Goal: Check status: Check status

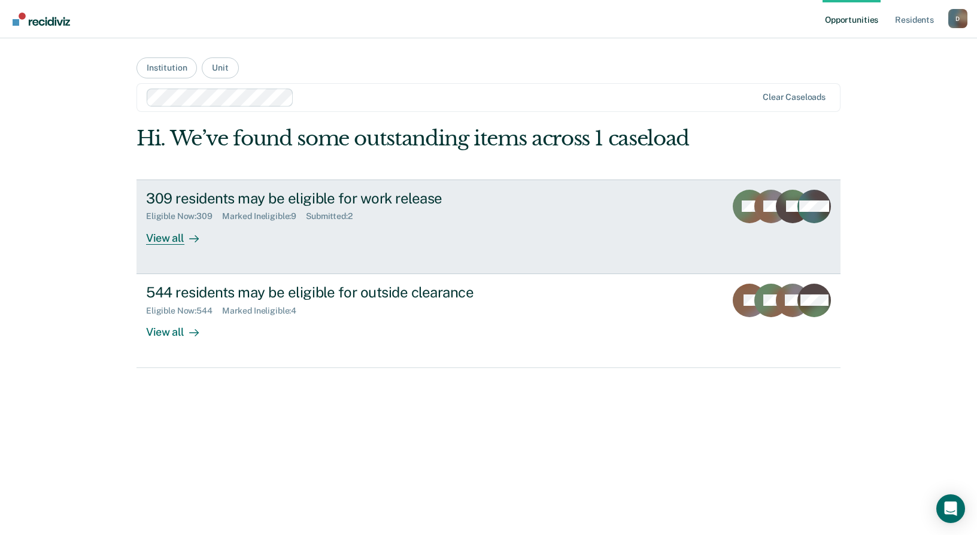
click at [308, 202] on div "309 residents may be eligible for work release" at bounding box center [356, 198] width 420 height 17
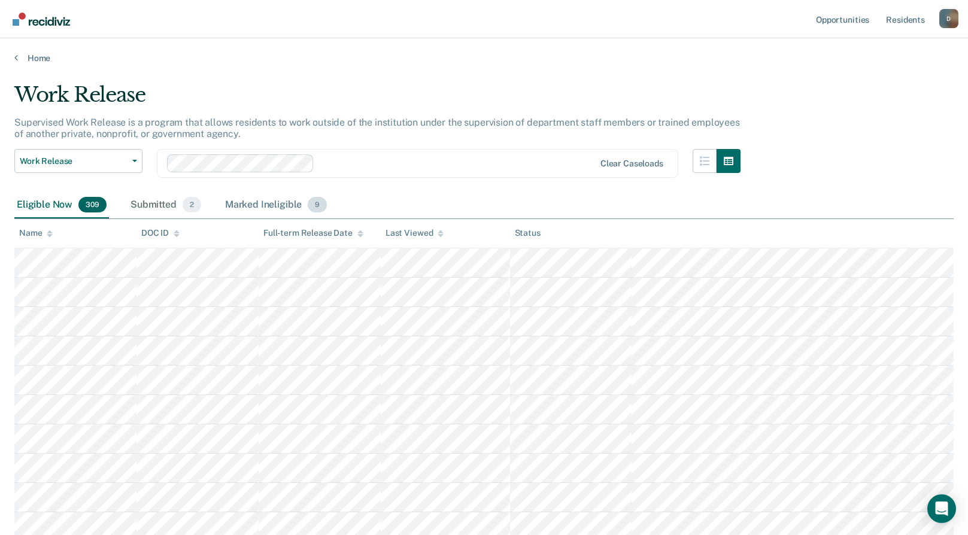
click at [281, 201] on div "Marked Ineligible 9" at bounding box center [276, 205] width 107 height 26
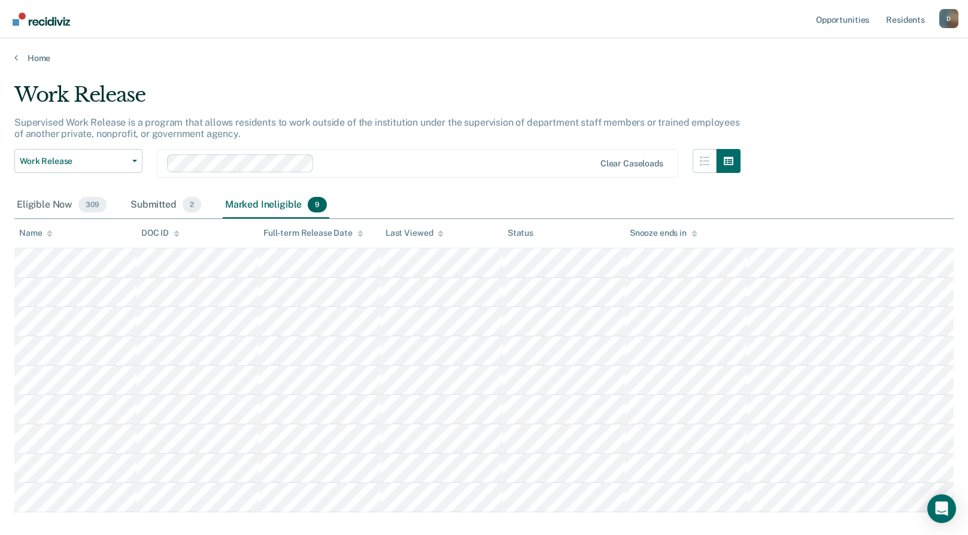
scroll to position [60, 0]
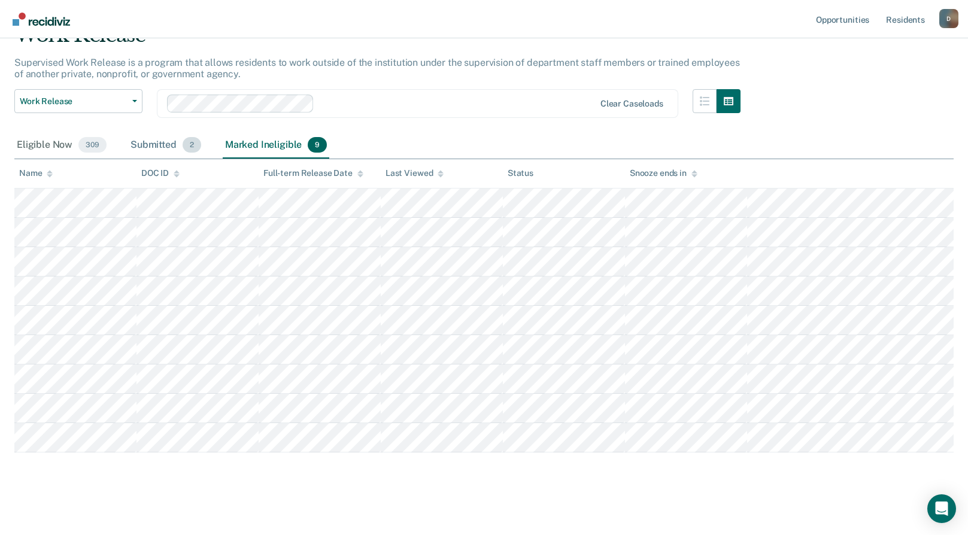
click at [152, 150] on div "Submitted 2" at bounding box center [165, 145] width 75 height 26
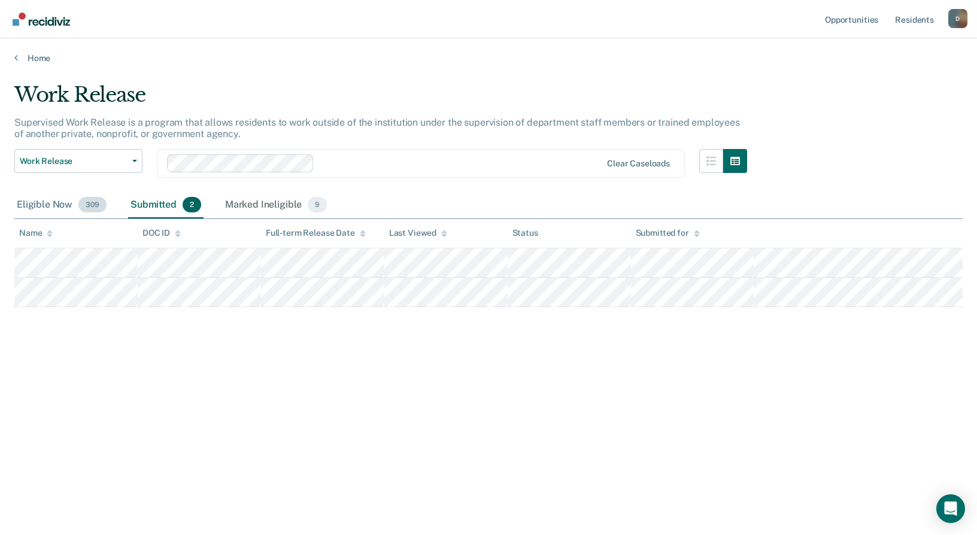
drag, startPoint x: 44, startPoint y: 205, endPoint x: 56, endPoint y: 210, distance: 12.9
click at [44, 206] on div "Eligible Now 309" at bounding box center [61, 205] width 95 height 26
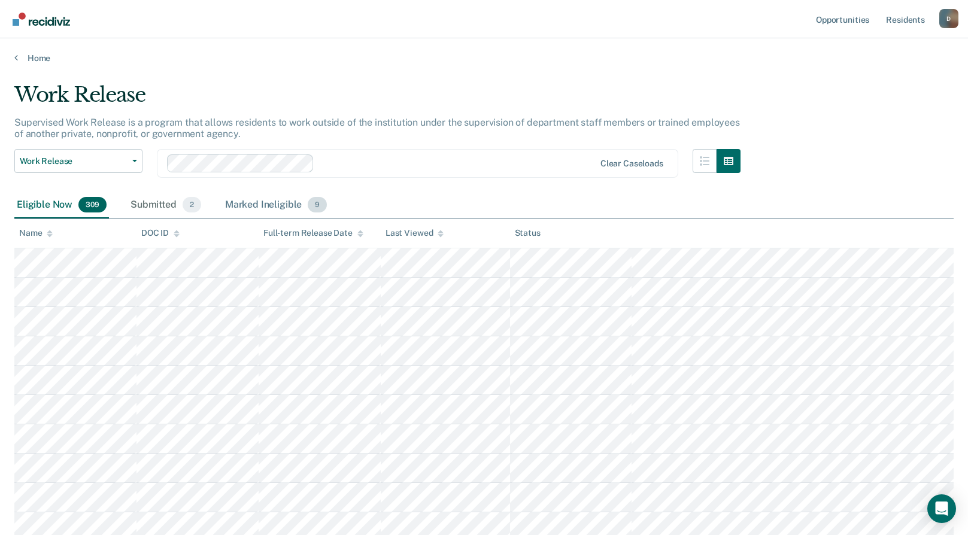
click at [261, 202] on div "Marked Ineligible 9" at bounding box center [276, 205] width 107 height 26
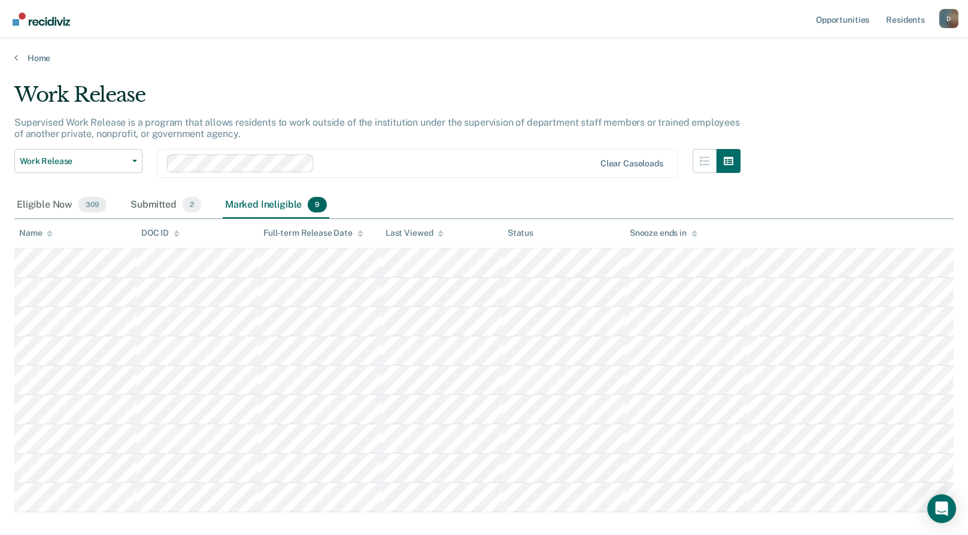
scroll to position [60, 0]
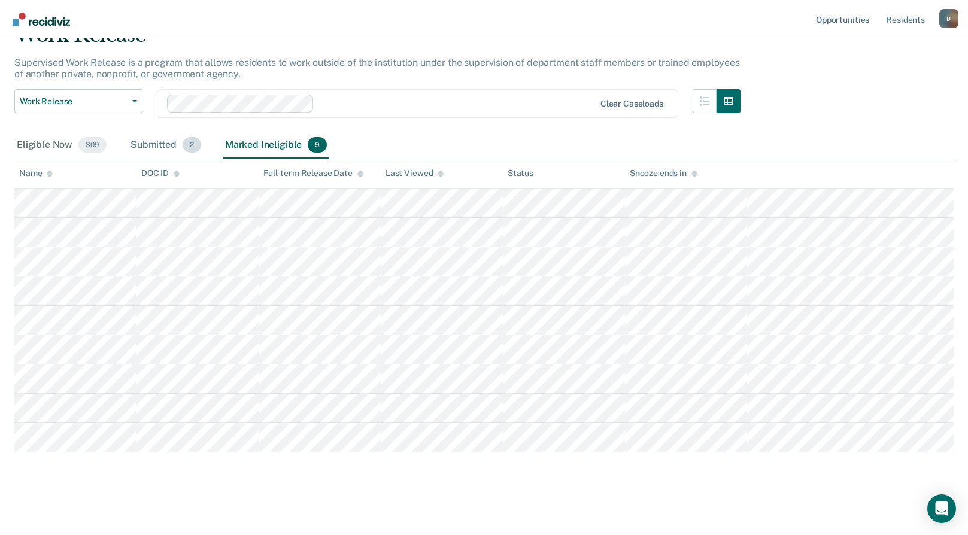
click at [159, 144] on div "Submitted 2" at bounding box center [165, 145] width 75 height 26
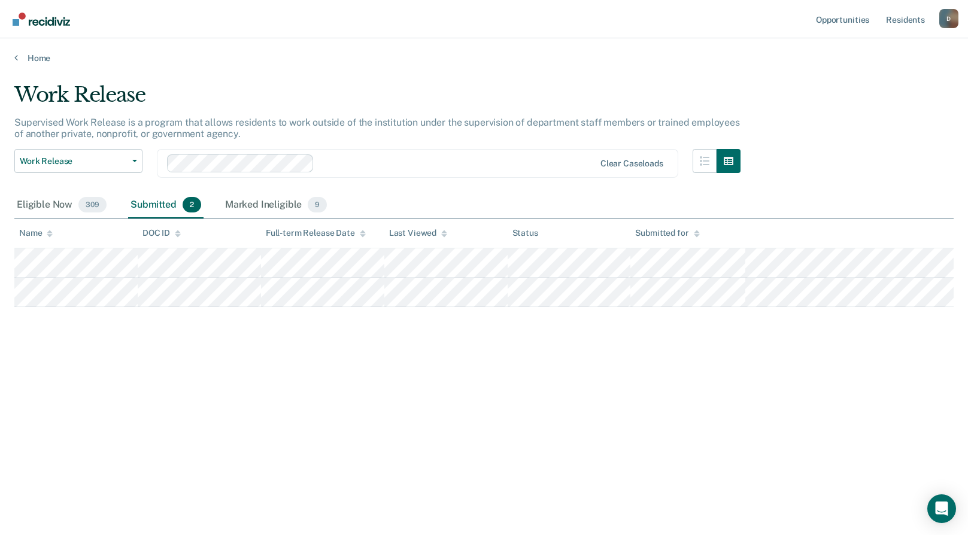
scroll to position [0, 0]
click at [259, 204] on div "Marked Ineligible 9" at bounding box center [276, 205] width 107 height 26
